Goal: Navigation & Orientation: Find specific page/section

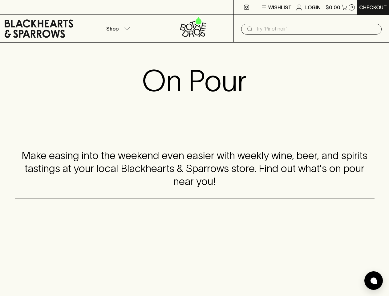
click at [194, 148] on div "Make easing into the weekend even easier with weekly wine, beer, and spirits ta…" at bounding box center [195, 169] width 360 height 60
click at [275, 7] on p "Wishlist" at bounding box center [279, 7] width 23 height 7
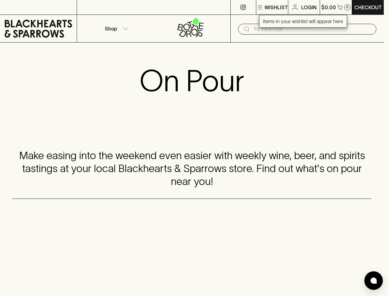
click at [340, 7] on div at bounding box center [194, 148] width 389 height 296
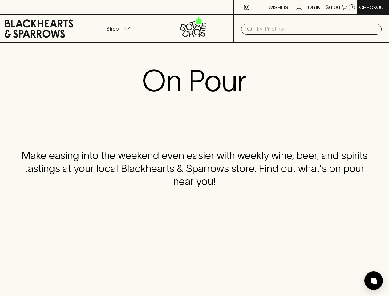
click at [117, 28] on p "Shop" at bounding box center [112, 28] width 12 height 7
